Goal: Transaction & Acquisition: Purchase product/service

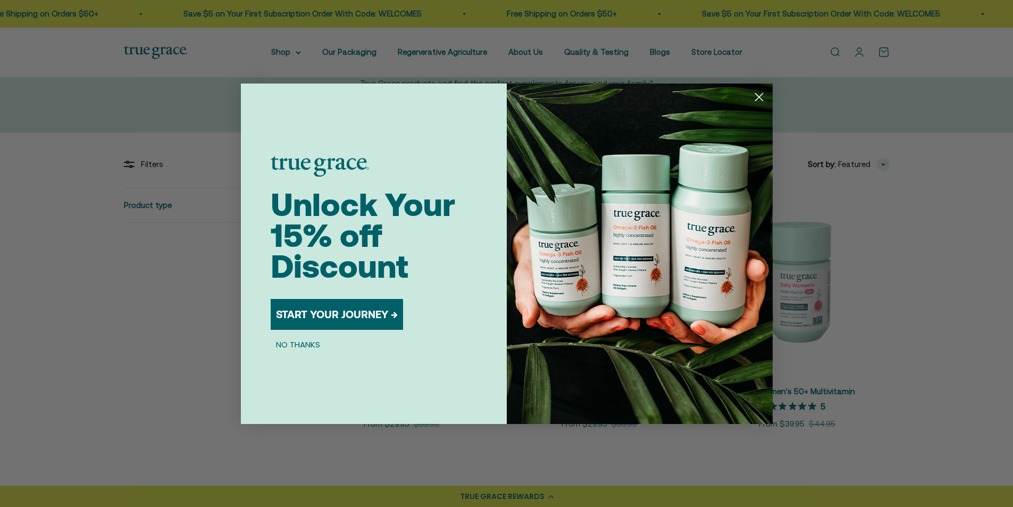
scroll to position [106, 0]
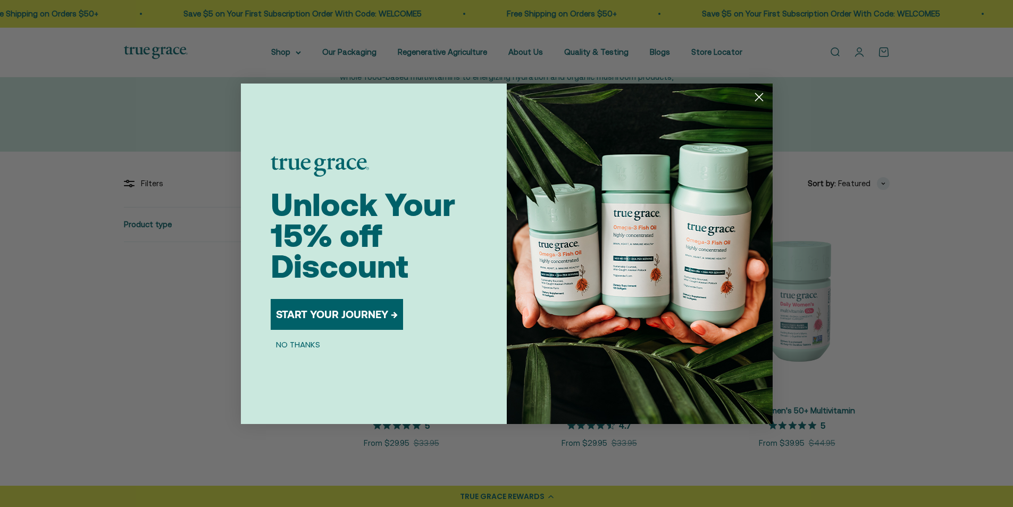
click at [759, 96] on icon "Close dialog" at bounding box center [758, 96] width 7 height 7
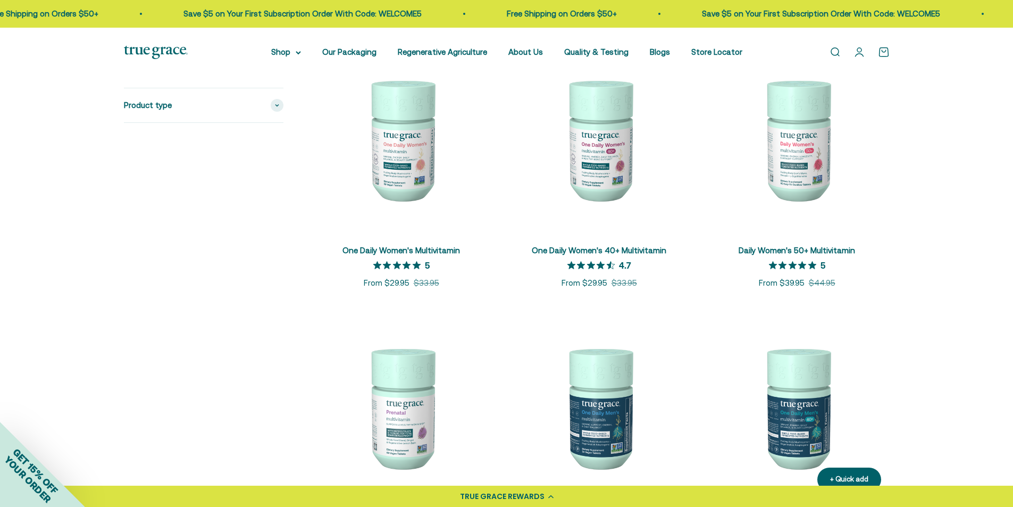
scroll to position [266, 0]
click at [789, 172] on img at bounding box center [797, 139] width 185 height 185
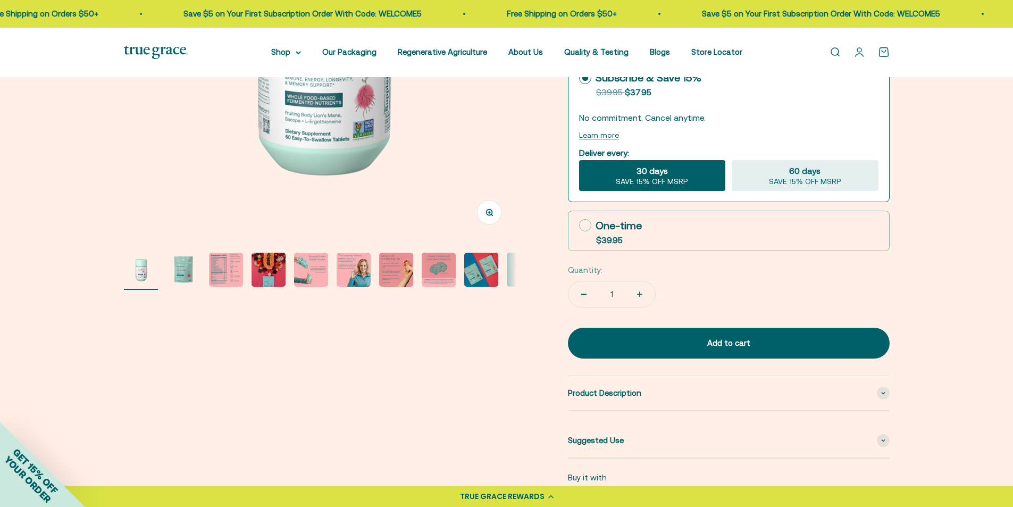
scroll to position [266, 0]
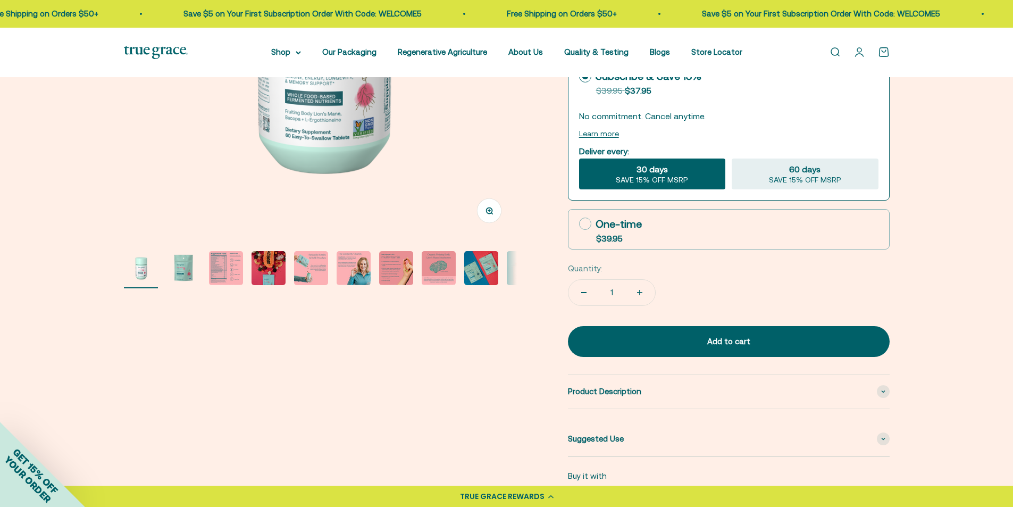
click at [209, 273] on img "Go to item 3" at bounding box center [226, 268] width 34 height 34
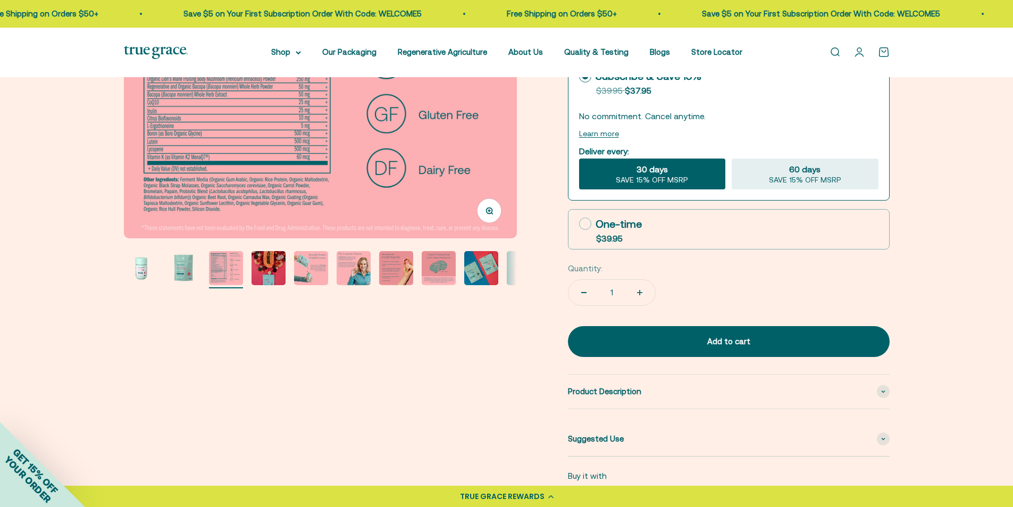
click at [491, 206] on button "Zoom" at bounding box center [489, 210] width 24 height 24
